Goal: Transaction & Acquisition: Purchase product/service

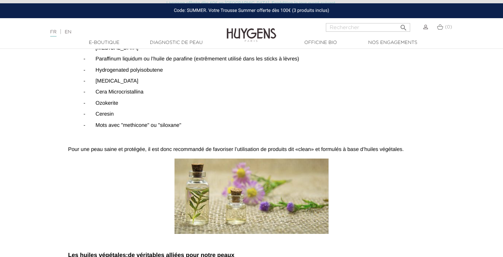
scroll to position [331, 0]
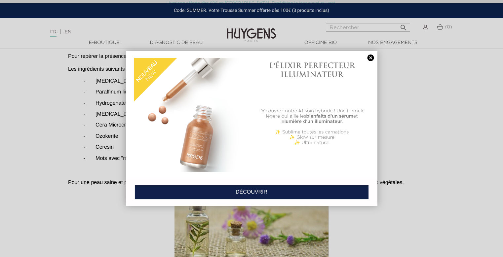
click at [367, 59] on link at bounding box center [370, 58] width 9 height 7
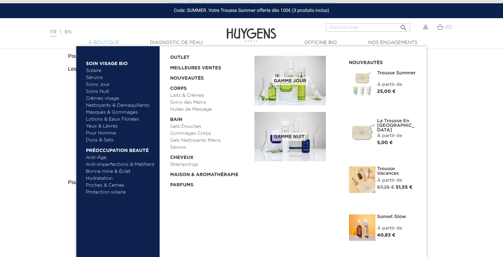
click at [108, 41] on link "  E-Boutique" at bounding box center [104, 42] width 66 height 7
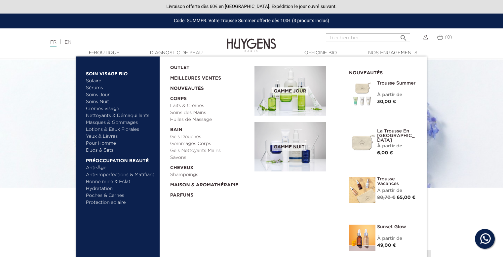
click at [95, 82] on link "Solaire" at bounding box center [120, 81] width 69 height 7
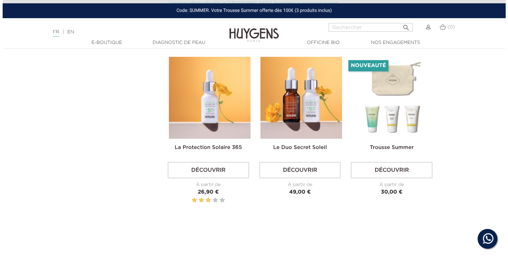
scroll to position [397, 0]
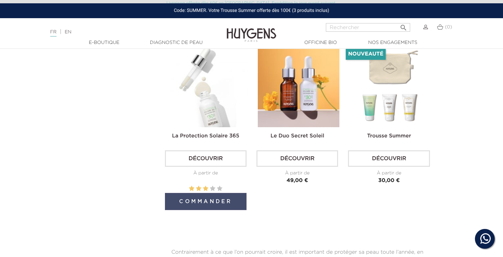
drag, startPoint x: 213, startPoint y: 202, endPoint x: 197, endPoint y: 201, distance: 16.2
click at [197, 201] on button "Commander" at bounding box center [206, 201] width 82 height 17
click at [195, 160] on link "Découvrir" at bounding box center [206, 158] width 82 height 17
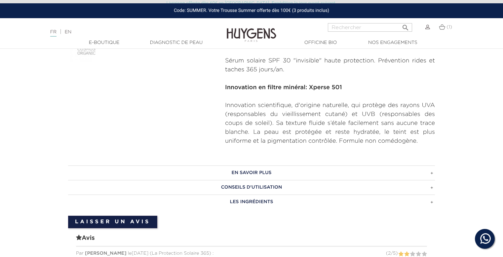
scroll to position [264, 0]
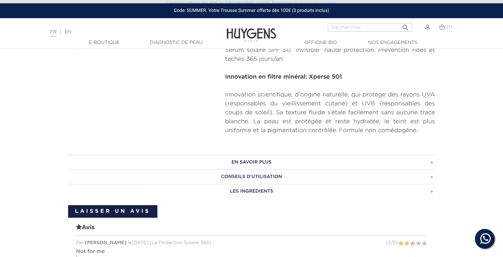
click at [313, 194] on h3 "LES INGRÉDIENTS" at bounding box center [251, 191] width 367 height 15
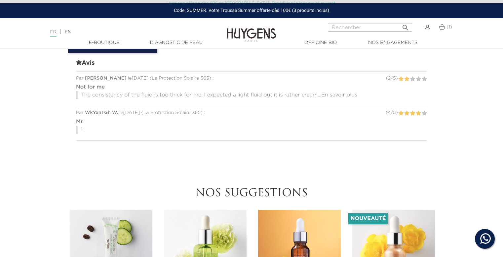
scroll to position [529, 0]
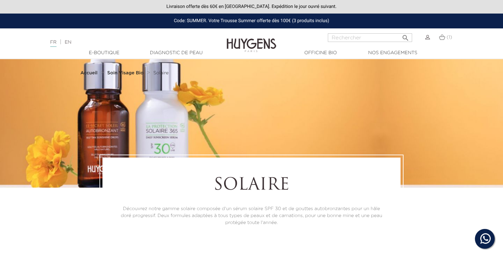
scroll to position [397, 0]
